Goal: Entertainment & Leisure: Consume media (video, audio)

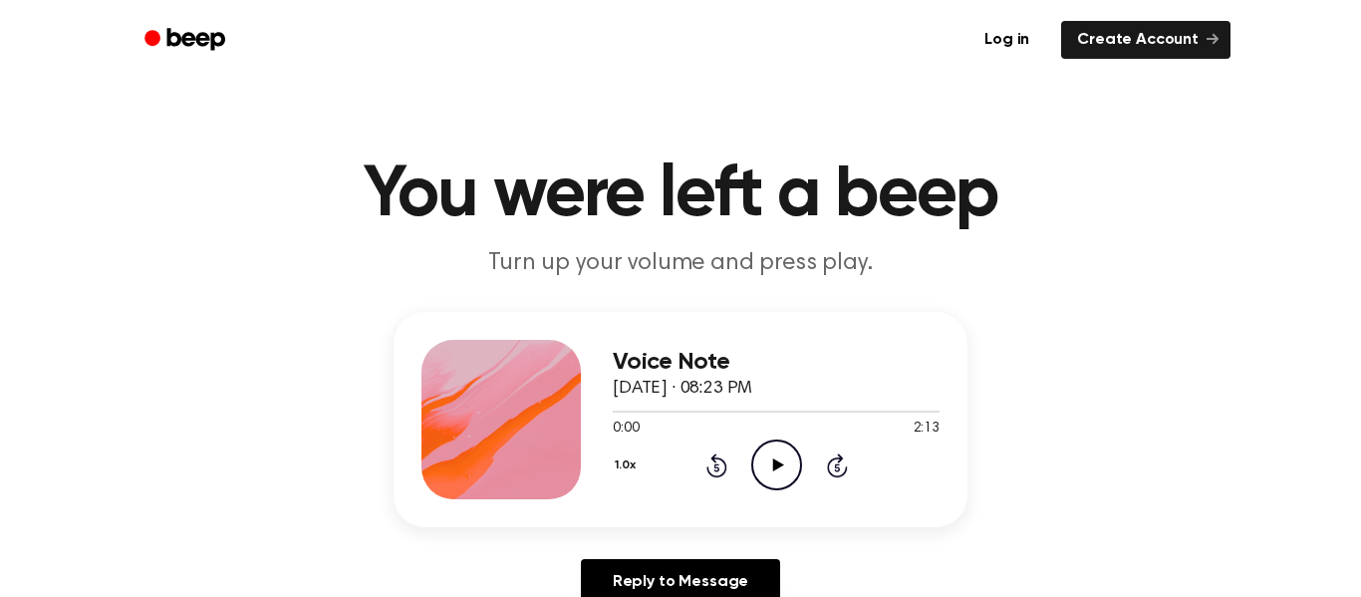
click at [767, 473] on icon "Play Audio" at bounding box center [776, 464] width 51 height 51
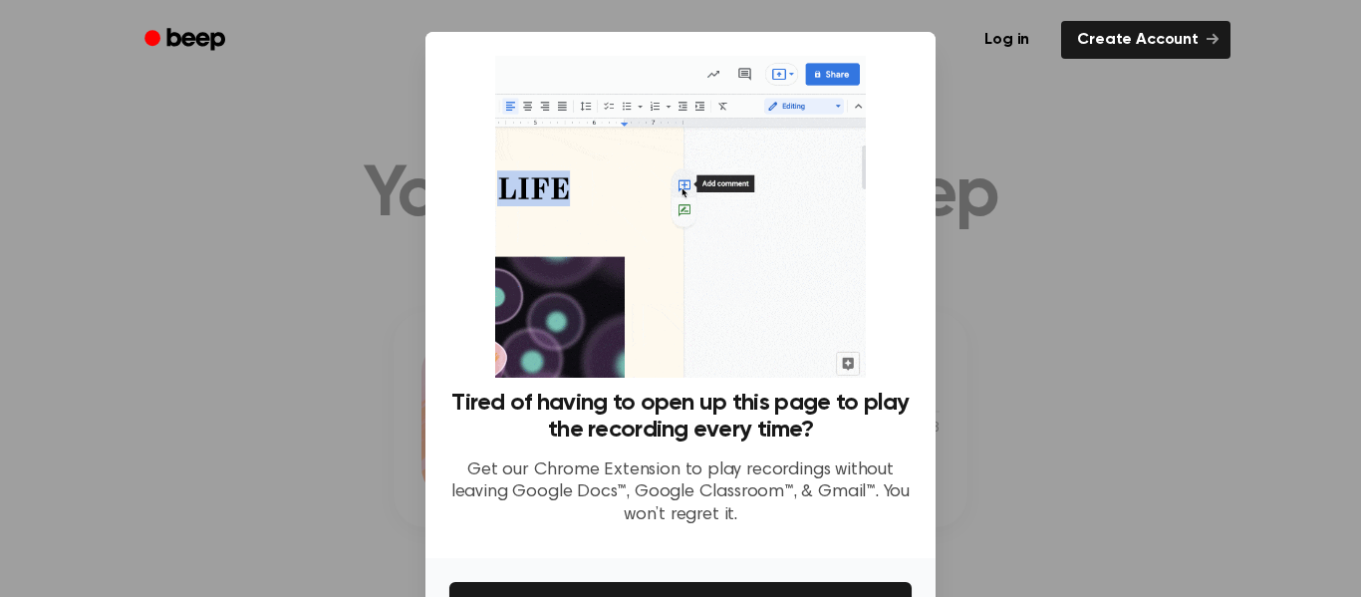
click at [1065, 453] on div at bounding box center [680, 298] width 1361 height 597
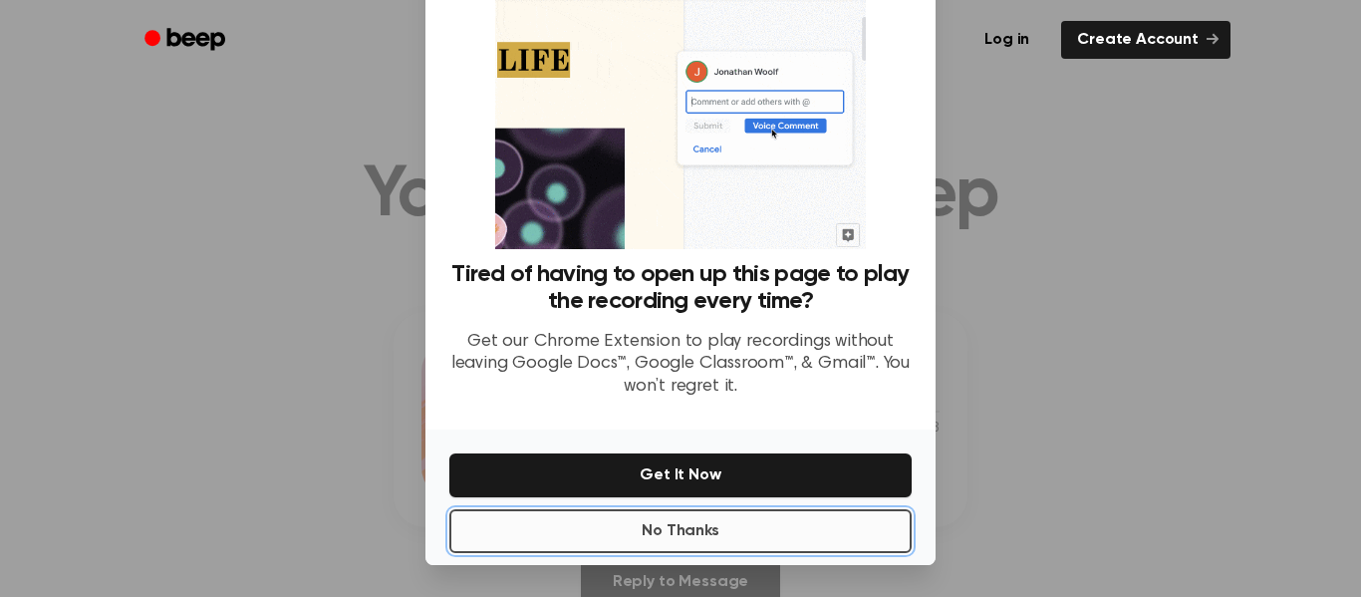
click at [730, 510] on button "No Thanks" at bounding box center [680, 531] width 462 height 44
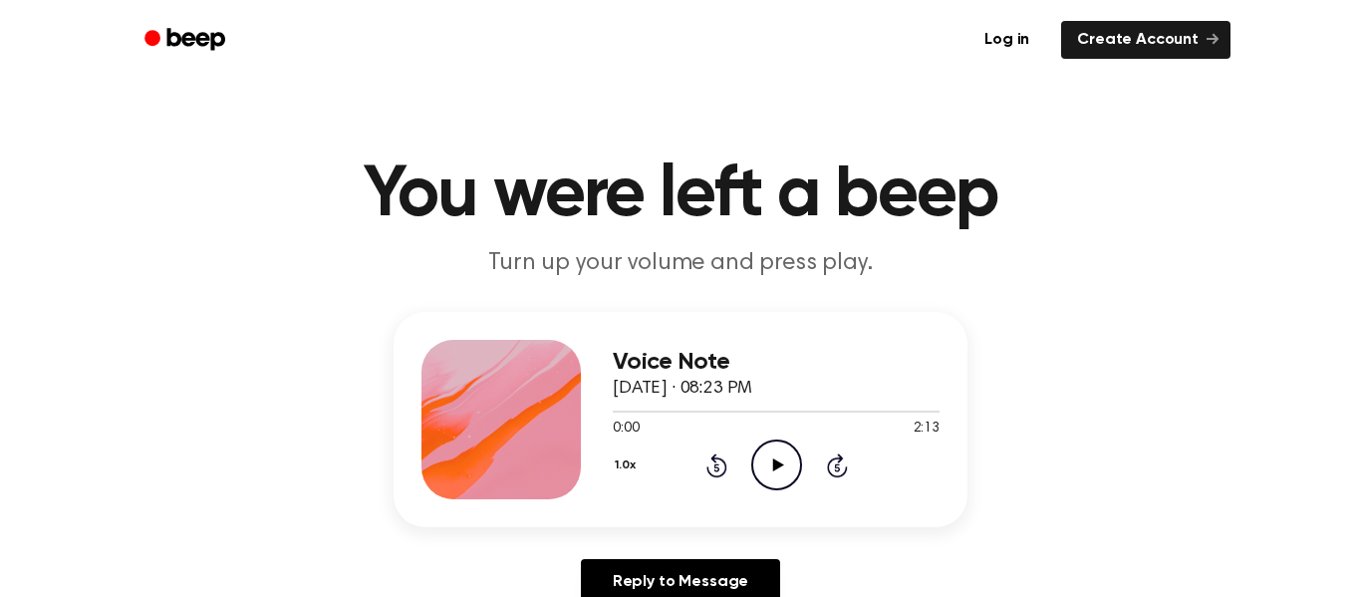
click at [758, 472] on icon "Play Audio" at bounding box center [776, 464] width 51 height 51
click at [766, 450] on icon "Play Audio" at bounding box center [776, 464] width 51 height 51
click at [768, 449] on icon "Play Audio" at bounding box center [776, 464] width 51 height 51
click at [763, 448] on icon "Pause Audio" at bounding box center [776, 464] width 51 height 51
click at [788, 460] on icon "Play Audio" at bounding box center [776, 464] width 51 height 51
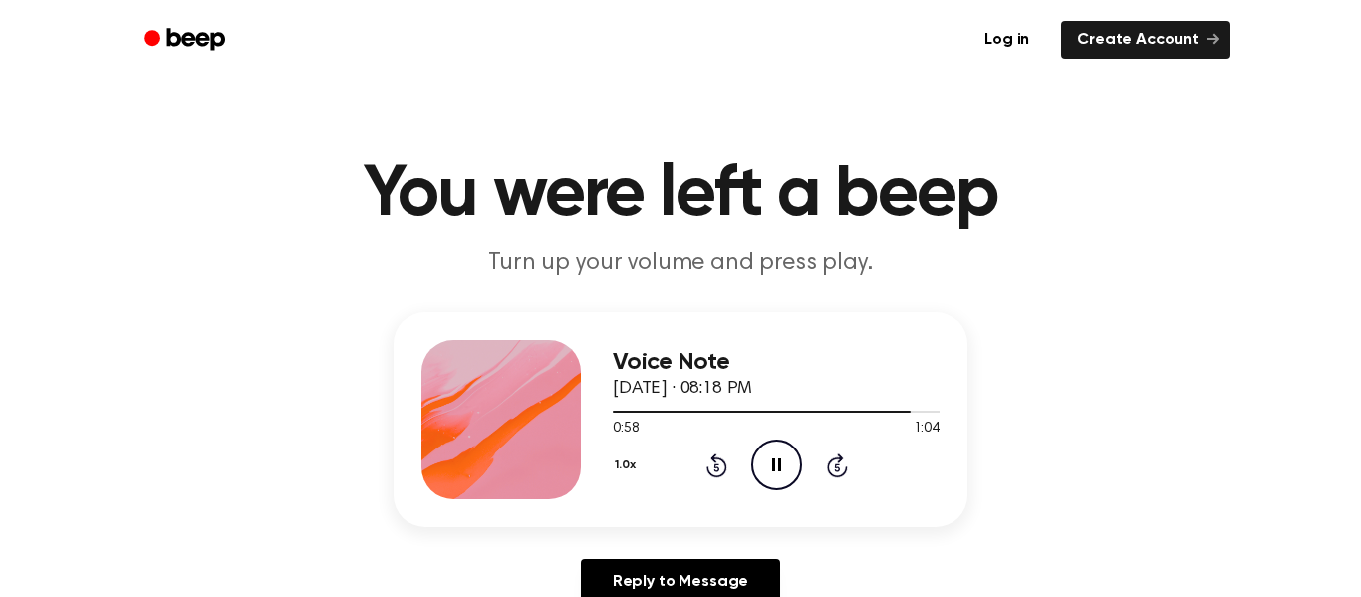
click at [788, 459] on icon "Pause Audio" at bounding box center [776, 464] width 51 height 51
